Goal: Task Accomplishment & Management: Manage account settings

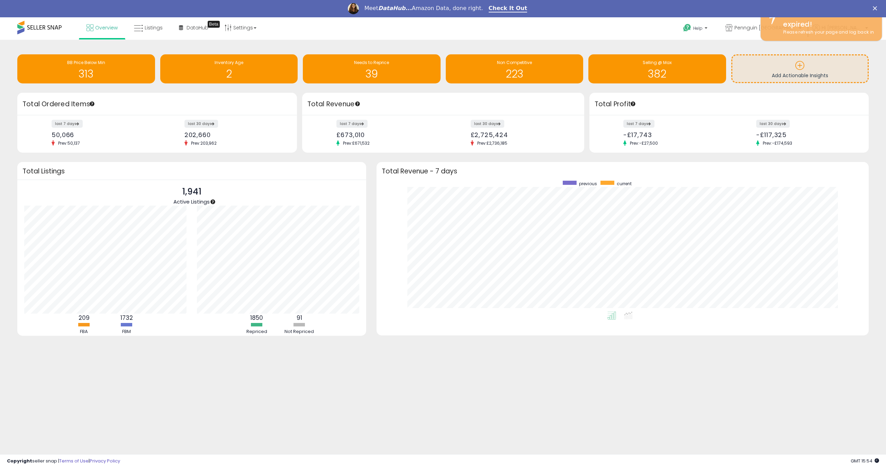
scroll to position [131, 478]
click at [797, 35] on link "Pennguin-DE-Home" at bounding box center [770, 28] width 73 height 23
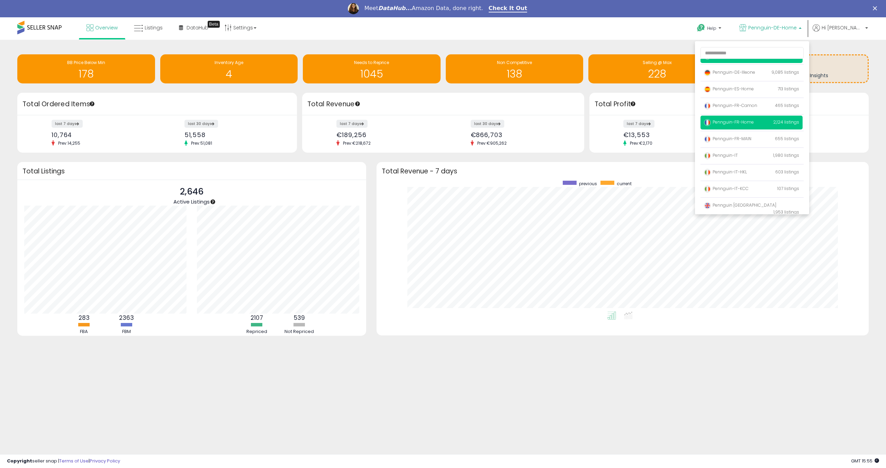
scroll to position [62, 0]
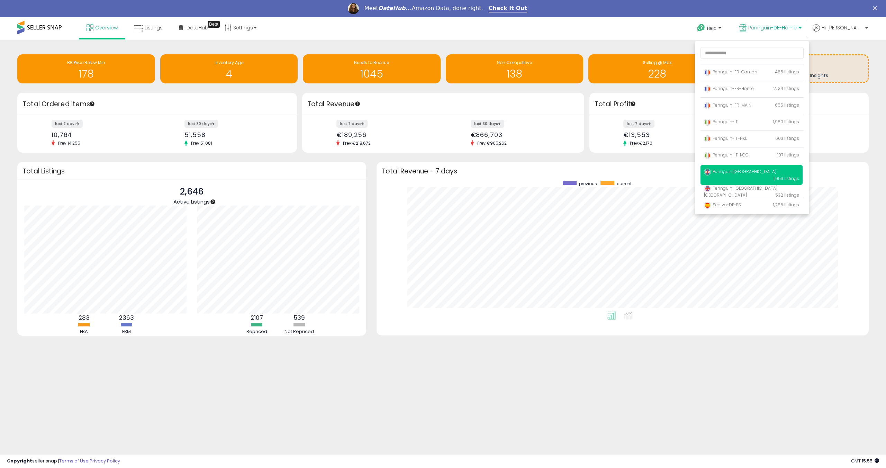
click at [765, 175] on p "Pennguin [GEOGRAPHIC_DATA] 1,953 listings" at bounding box center [752, 175] width 102 height 20
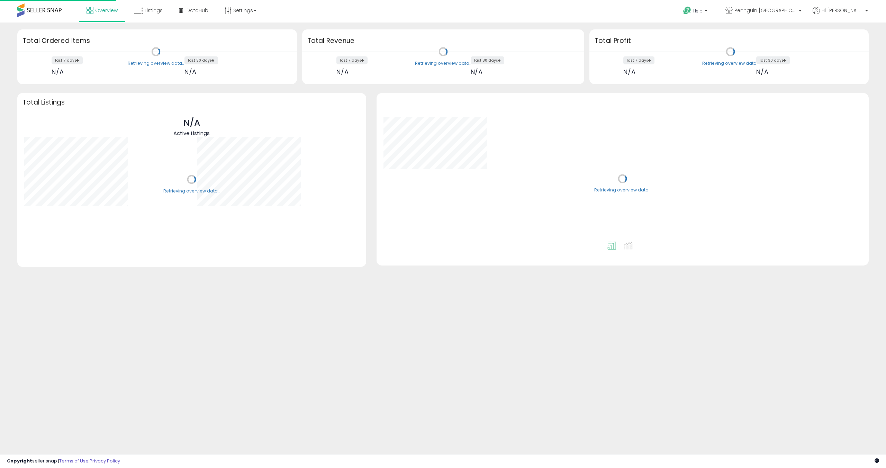
click at [752, 170] on div "Retrieving overview data.." at bounding box center [622, 183] width 503 height 181
